Goal: Navigation & Orientation: Find specific page/section

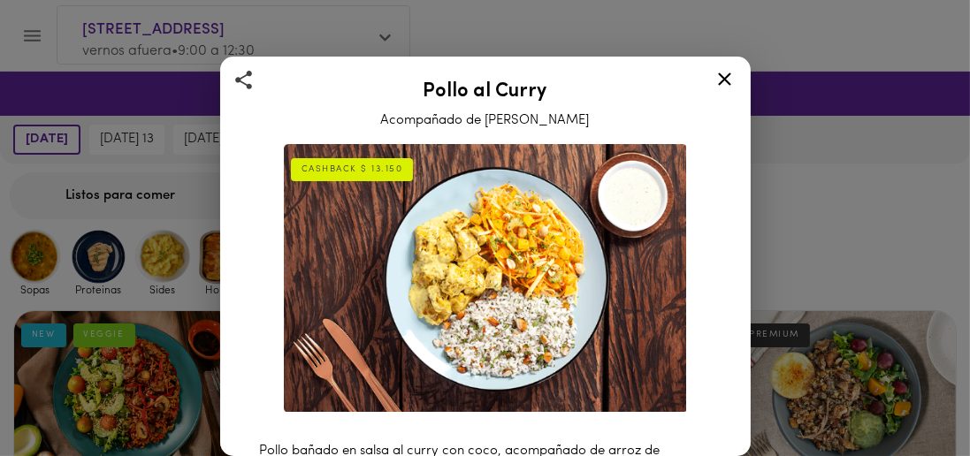
click at [720, 92] on div at bounding box center [724, 82] width 43 height 42
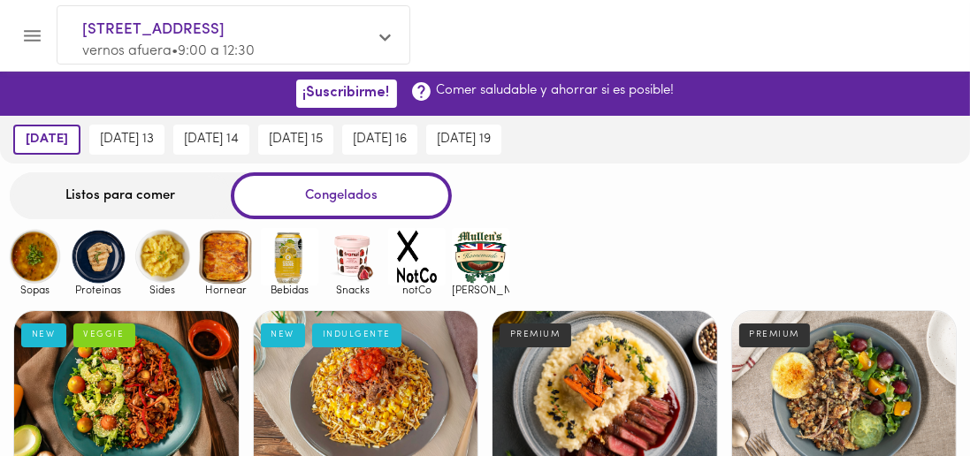
click at [184, 190] on div "Listos para comer" at bounding box center [120, 195] width 221 height 47
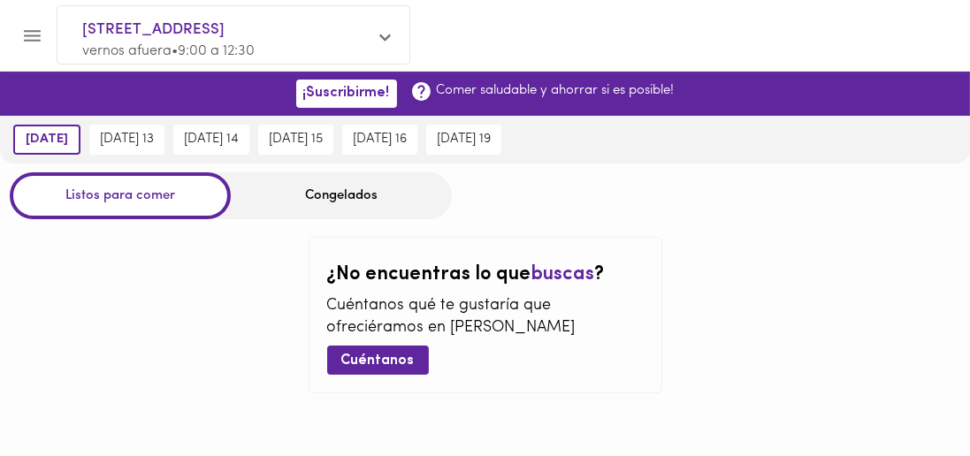
click at [382, 194] on div "Congelados" at bounding box center [341, 195] width 221 height 47
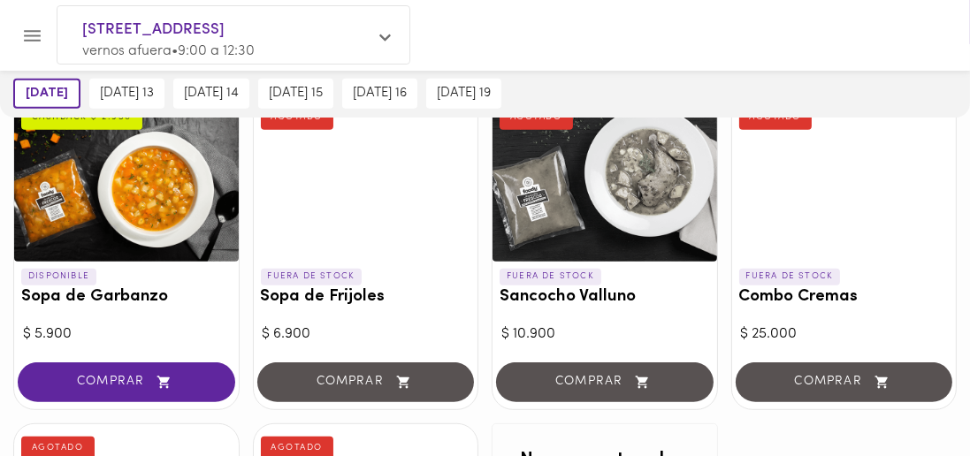
scroll to position [912, 0]
